Goal: Task Accomplishment & Management: Manage account settings

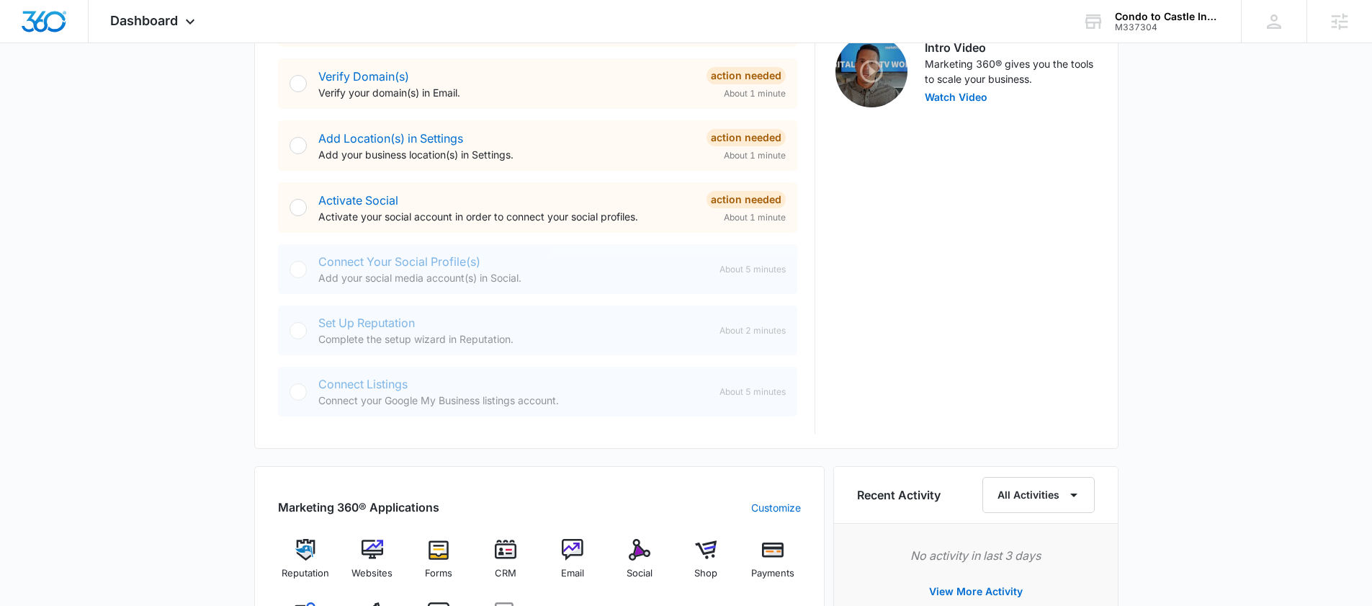
scroll to position [632, 0]
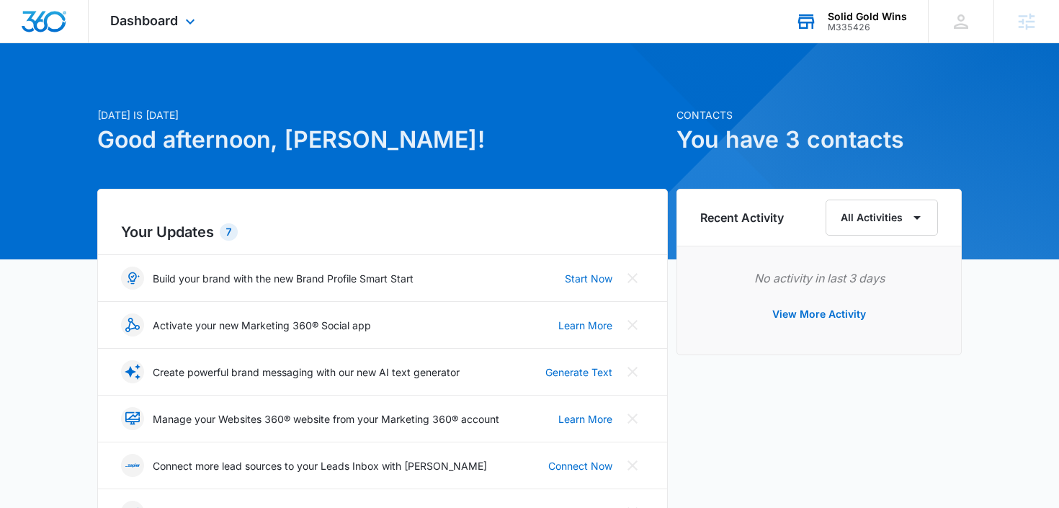
click at [860, 23] on div "M335426" at bounding box center [866, 27] width 79 height 10
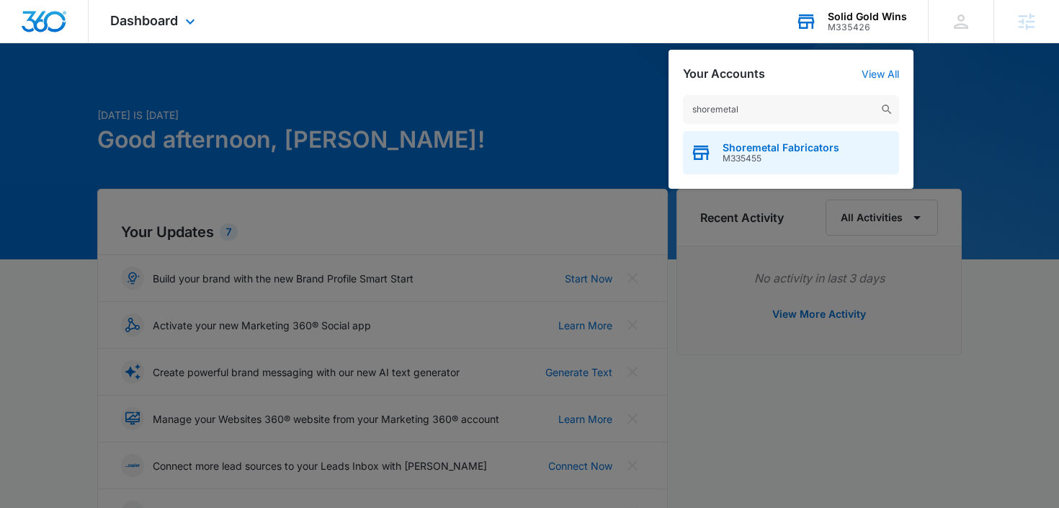
type input "shoremetal"
click at [728, 146] on span "Shoremetal Fabricators" at bounding box center [780, 148] width 117 height 12
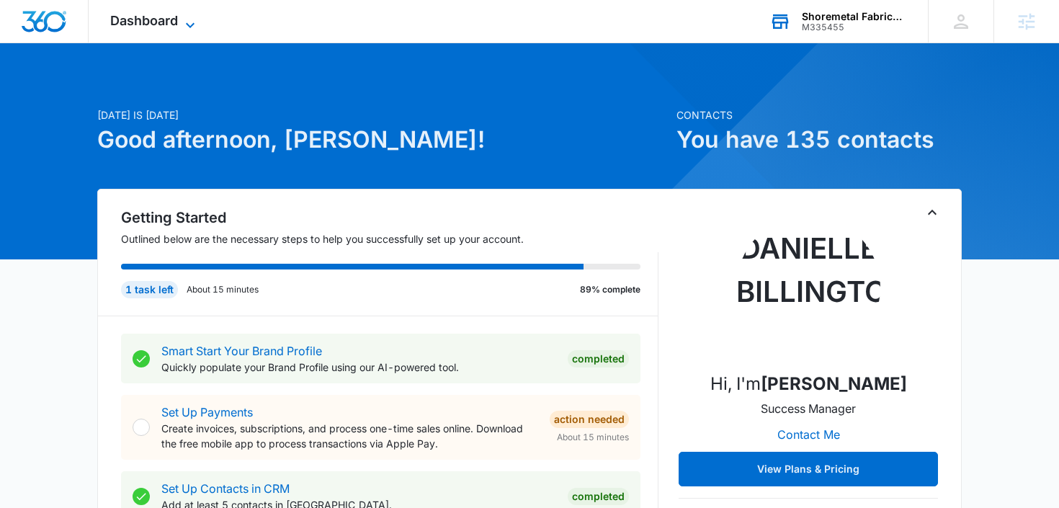
click at [188, 21] on icon at bounding box center [189, 25] width 17 height 17
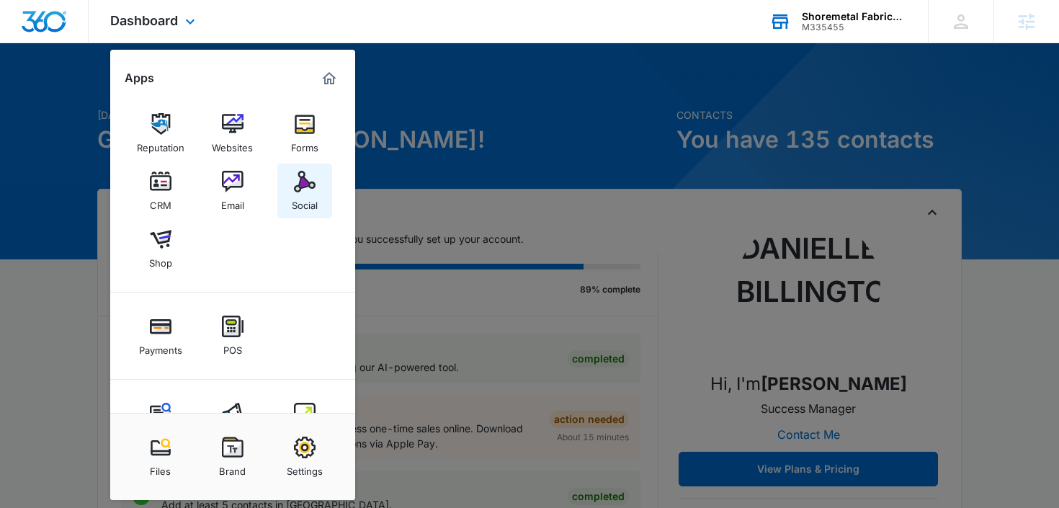
click at [295, 194] on div "Social" at bounding box center [305, 201] width 26 height 19
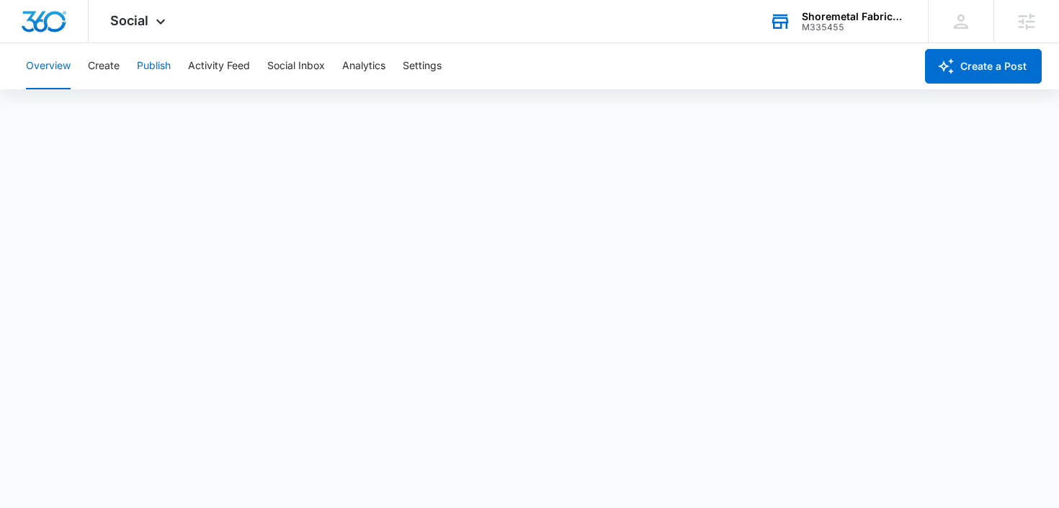
click at [143, 71] on button "Publish" at bounding box center [154, 66] width 34 height 46
click at [439, 54] on button "Settings" at bounding box center [422, 66] width 39 height 46
click at [164, 58] on button "Publish" at bounding box center [154, 66] width 34 height 46
click at [105, 72] on button "Create" at bounding box center [104, 66] width 32 height 46
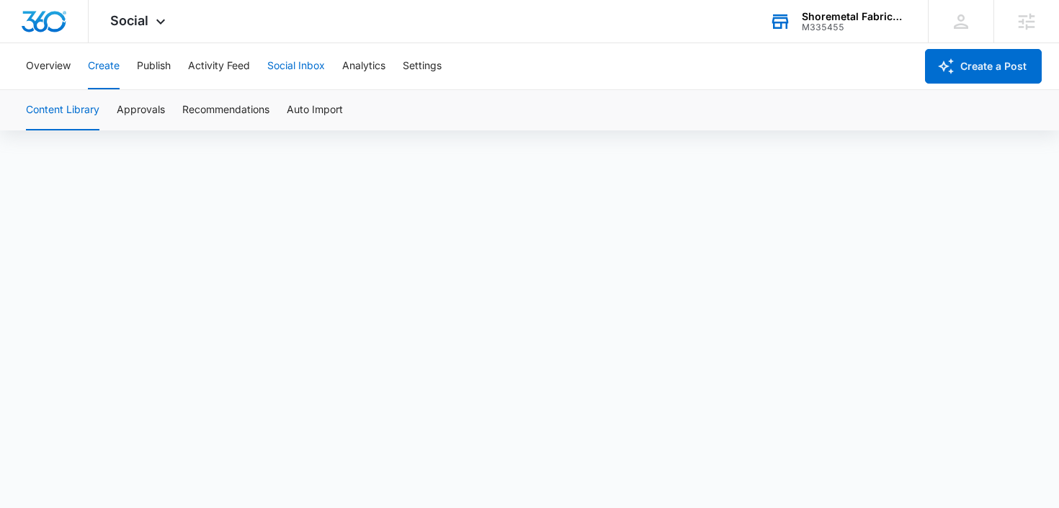
scroll to position [10, 0]
click at [149, 66] on button "Publish" at bounding box center [154, 66] width 34 height 46
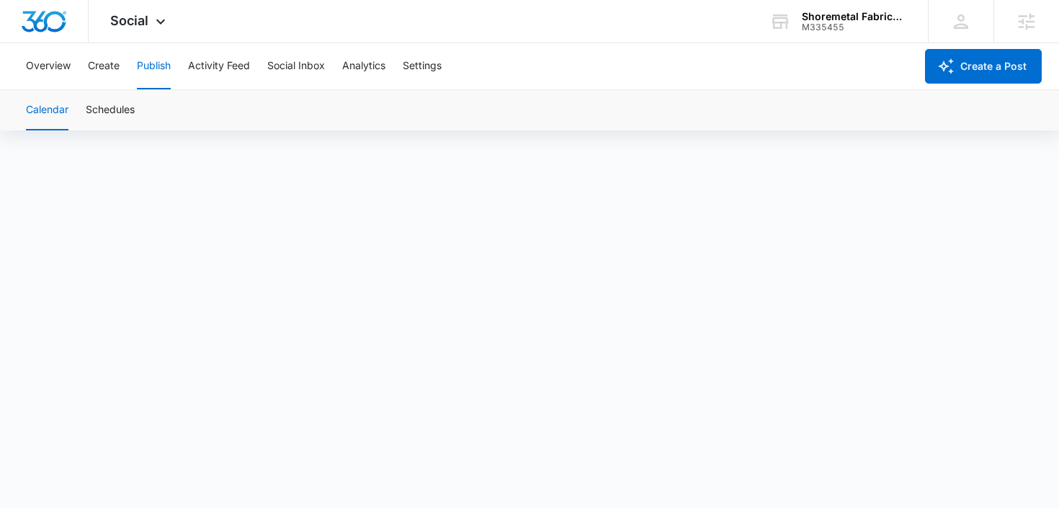
scroll to position [10, 0]
click at [420, 48] on button "Settings" at bounding box center [422, 66] width 39 height 46
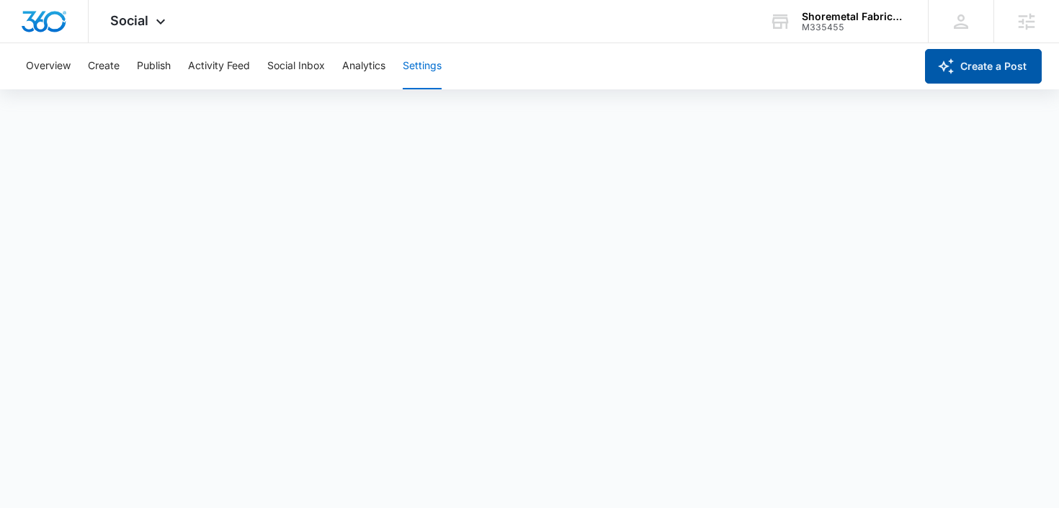
scroll to position [4, 0]
click at [101, 64] on button "Create" at bounding box center [104, 66] width 32 height 46
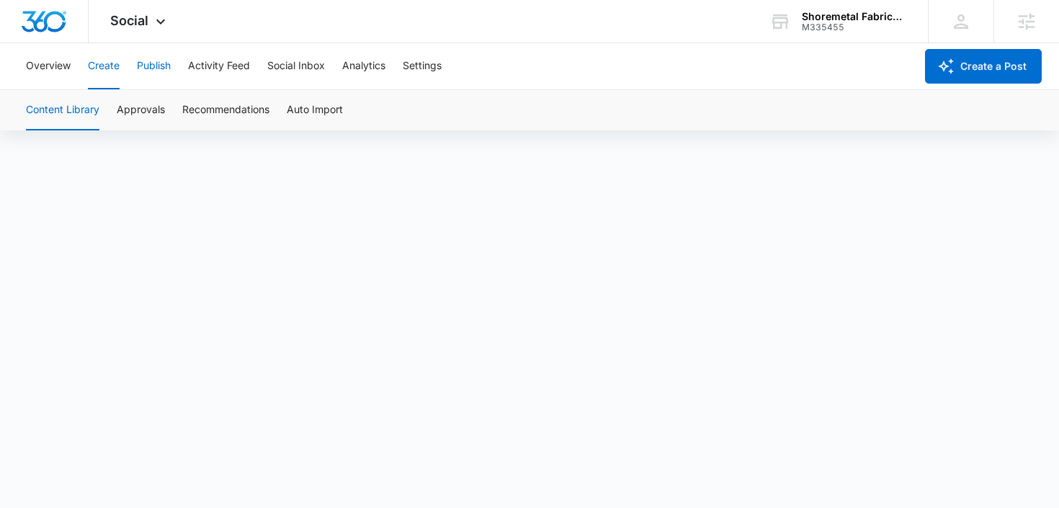
click at [145, 69] on button "Publish" at bounding box center [154, 66] width 34 height 46
click at [107, 64] on button "Create" at bounding box center [104, 66] width 32 height 46
click at [148, 68] on button "Publish" at bounding box center [154, 66] width 34 height 46
click at [99, 65] on button "Create" at bounding box center [104, 66] width 32 height 46
click at [156, 67] on button "Publish" at bounding box center [154, 66] width 34 height 46
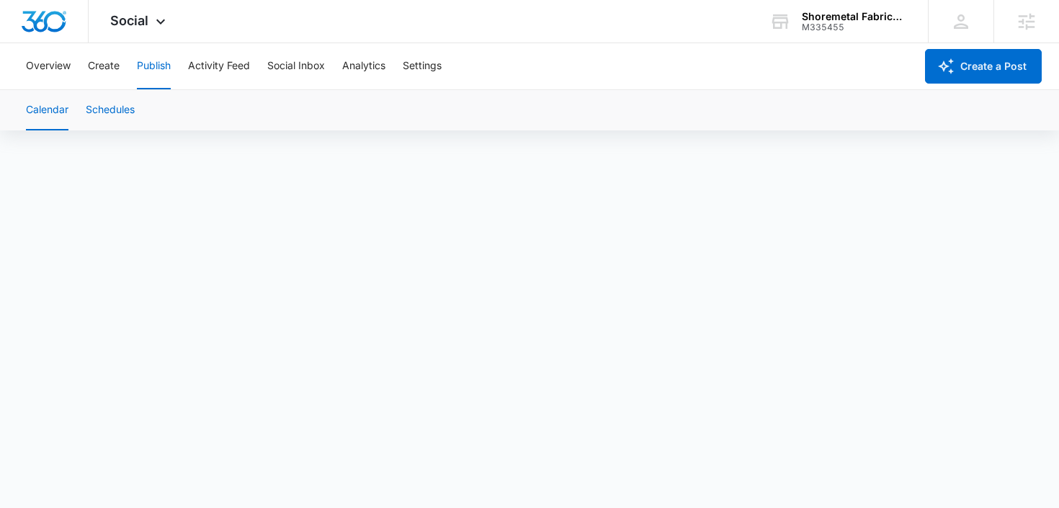
click at [116, 107] on button "Schedules" at bounding box center [110, 110] width 49 height 40
click at [33, 105] on button "Calendar" at bounding box center [47, 110] width 42 height 40
click at [439, 66] on button "Settings" at bounding box center [422, 66] width 39 height 46
